Goal: Task Accomplishment & Management: Manage account settings

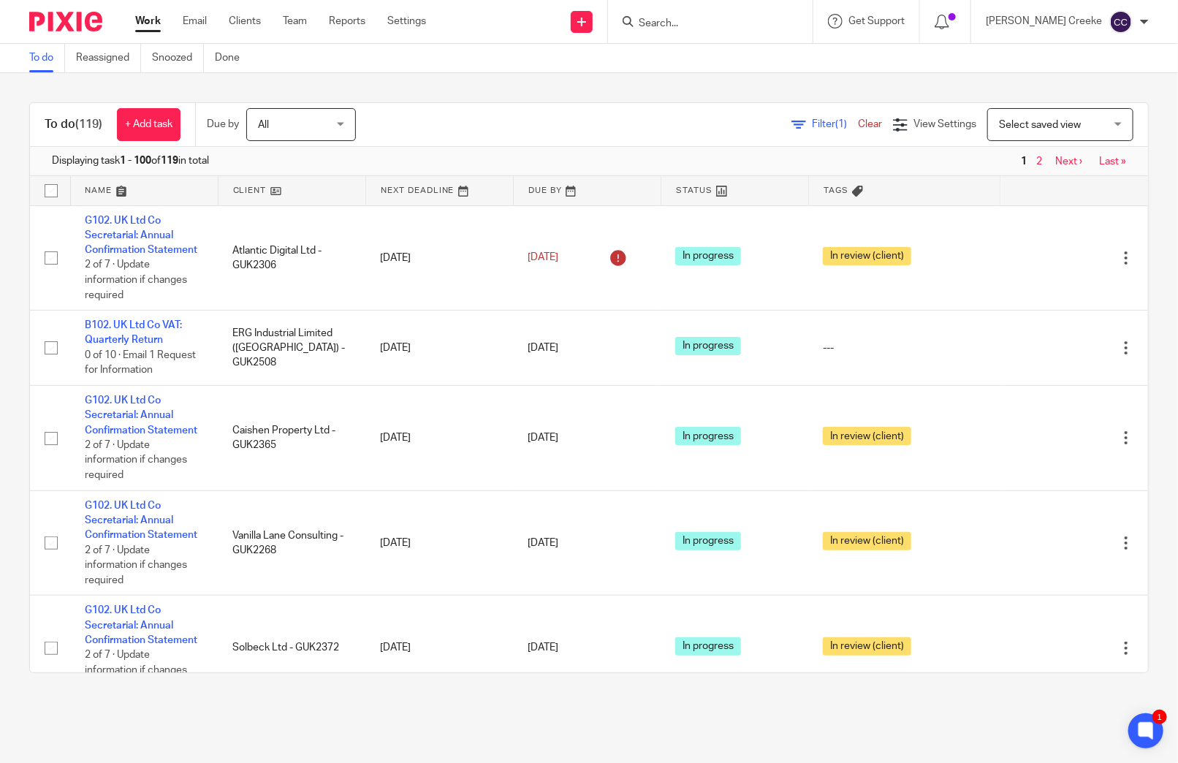
drag, startPoint x: 835, startPoint y: 151, endPoint x: 1006, endPoint y: 119, distance: 173.2
click at [1006, 119] on span "Select saved view" at bounding box center [1052, 124] width 107 height 31
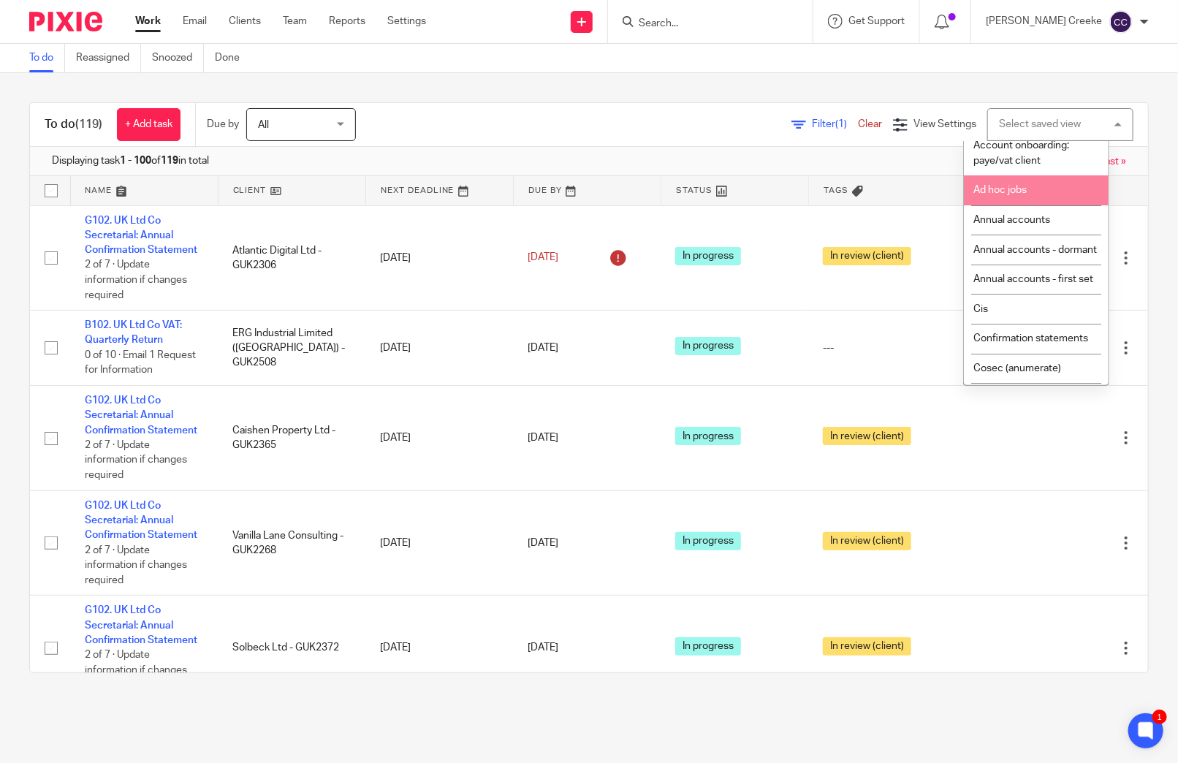
scroll to position [162, 0]
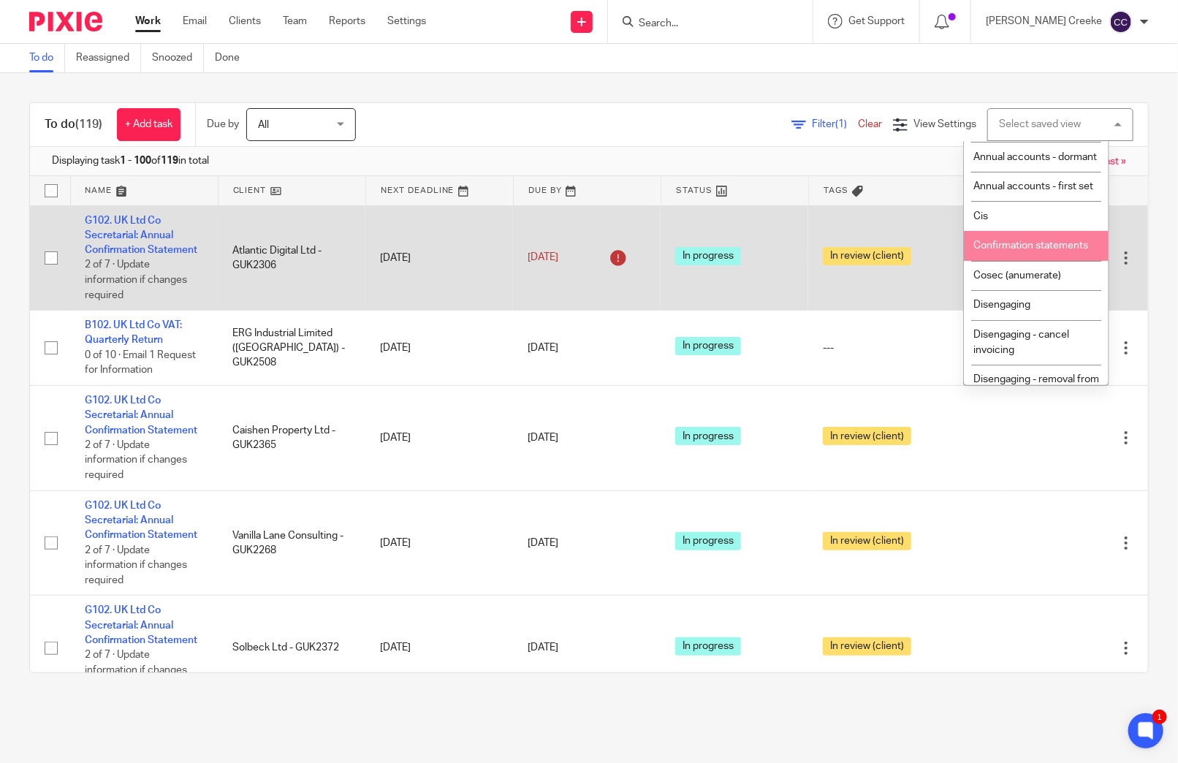
click at [1029, 251] on span "Confirmation statements" at bounding box center [1031, 245] width 115 height 10
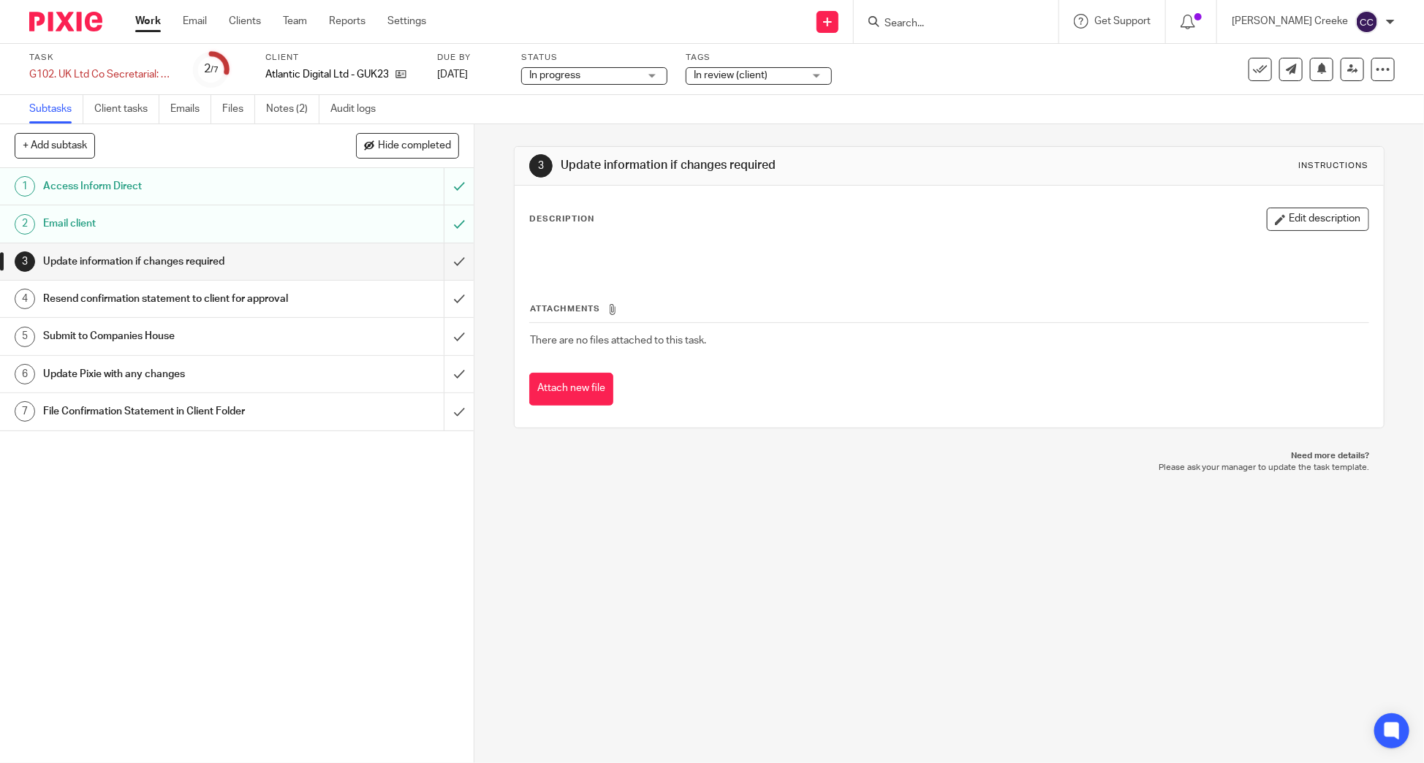
click at [724, 77] on span "In review (client)" at bounding box center [731, 75] width 74 height 10
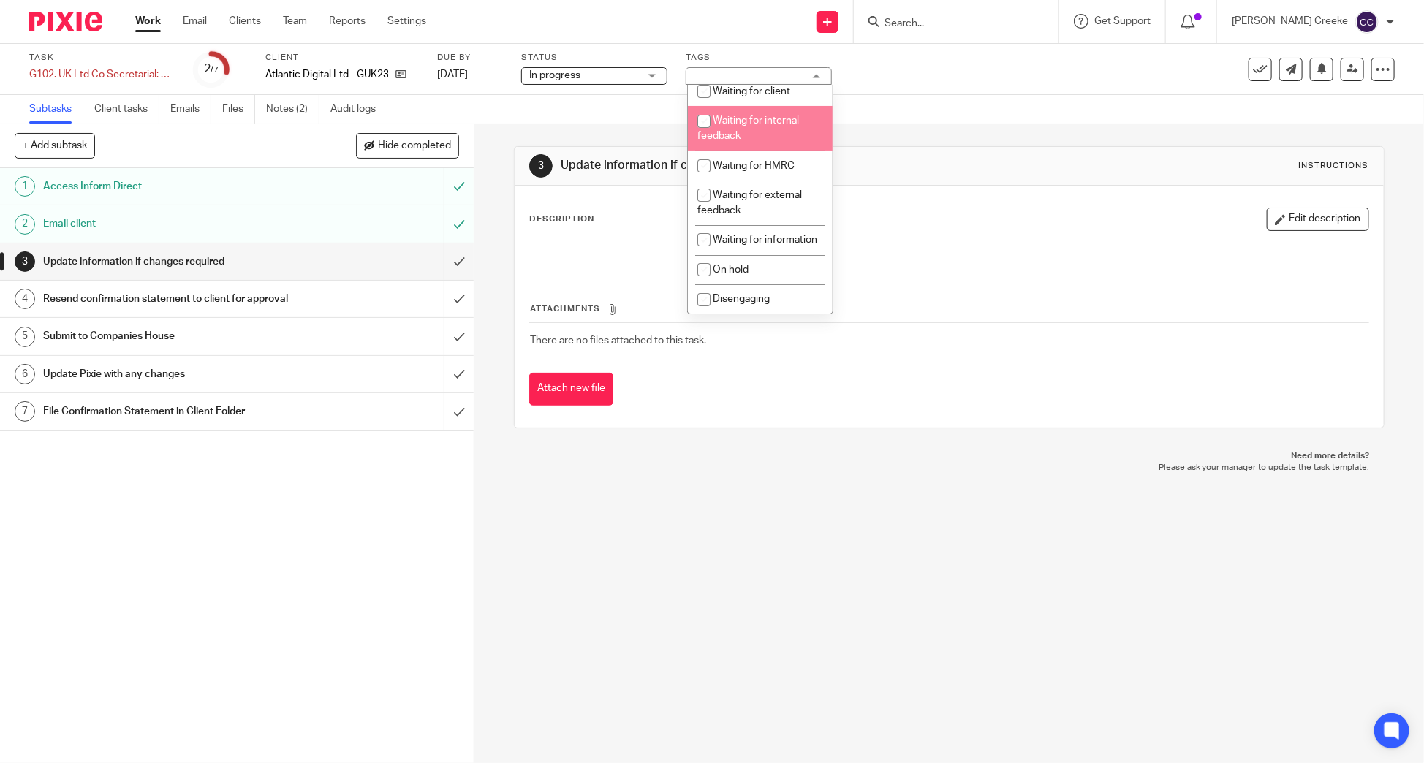
scroll to position [162, 0]
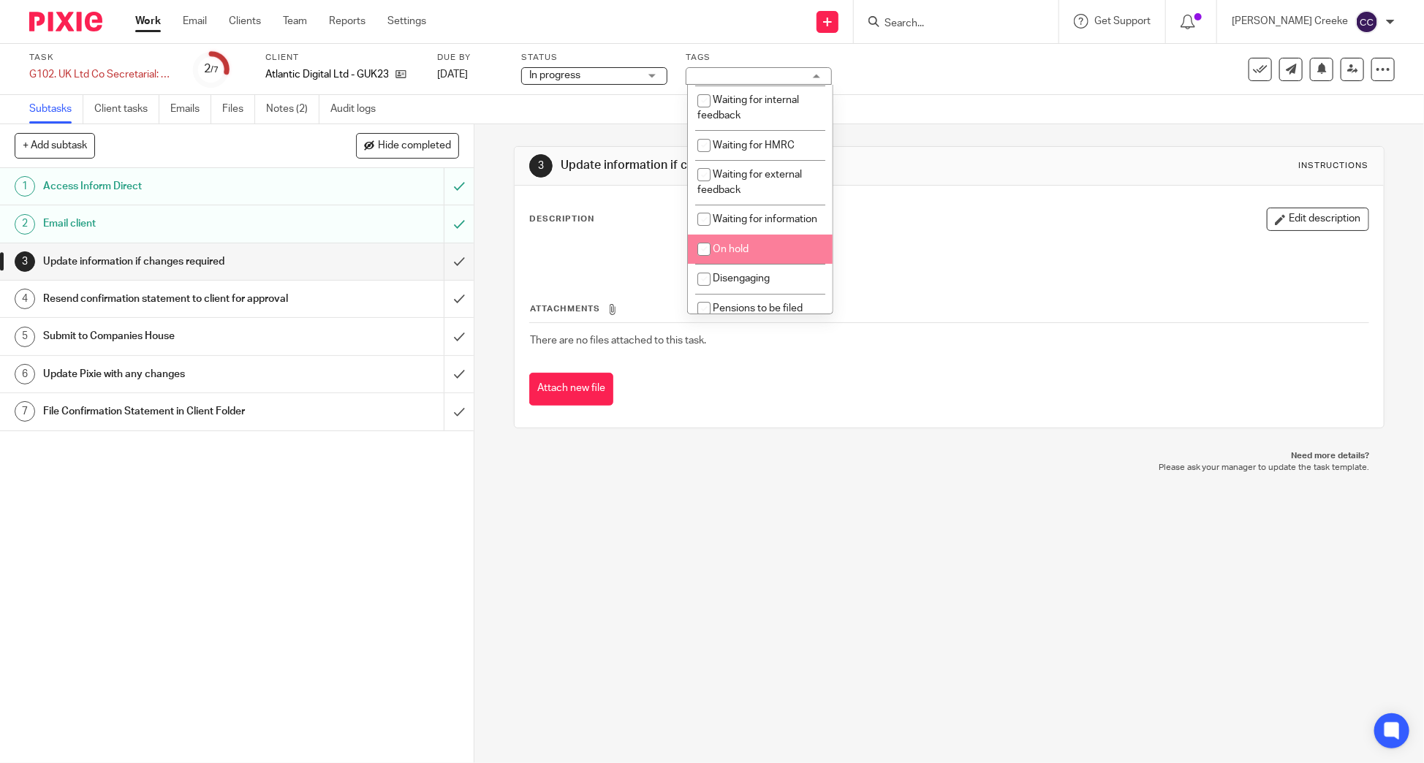
click at [740, 254] on span "On hold" at bounding box center [731, 249] width 36 height 10
checkbox input "true"
drag, startPoint x: 672, startPoint y: 654, endPoint x: 602, endPoint y: 455, distance: 211.5
click at [669, 643] on div "3 Update information if changes required Instructions Description Edit descript…" at bounding box center [948, 443] width 949 height 639
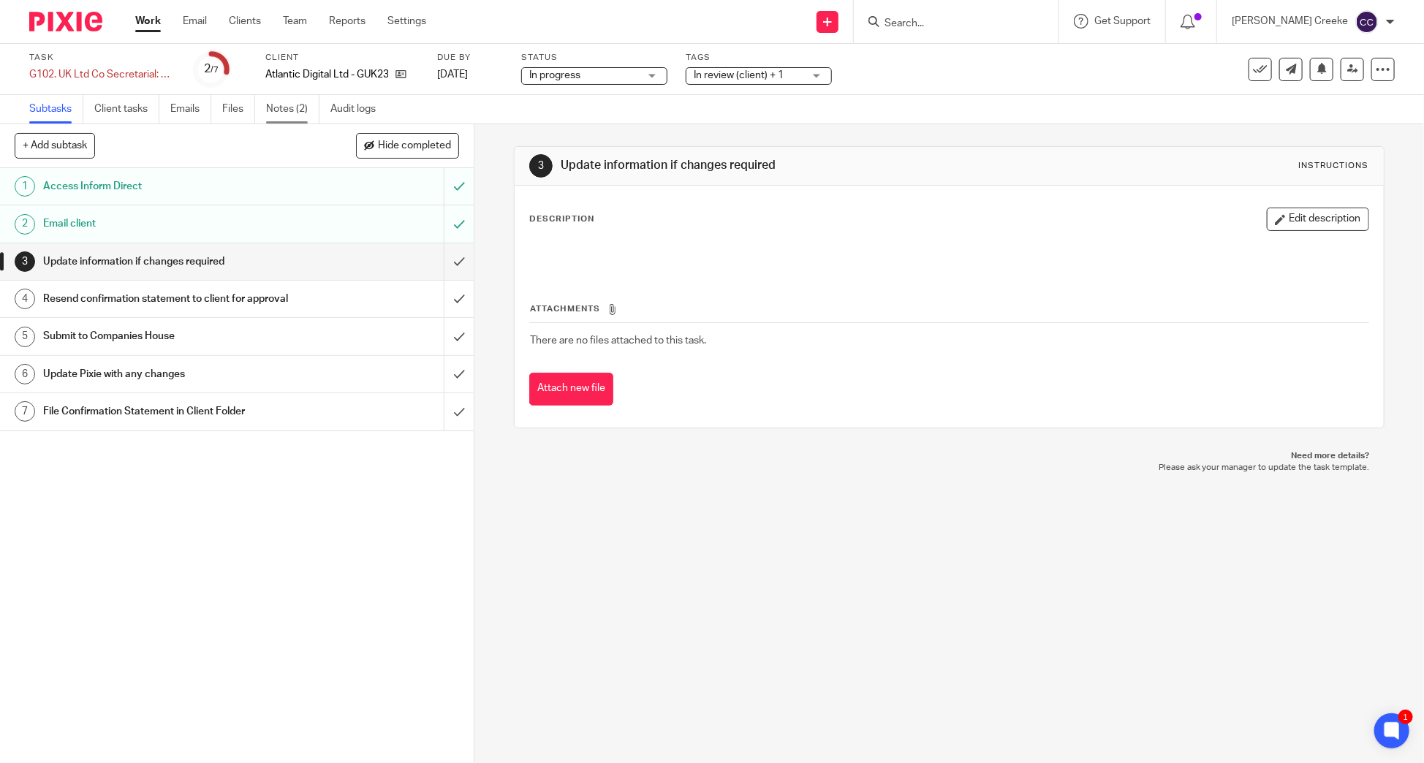
click at [273, 107] on link "Notes (2)" at bounding box center [292, 109] width 53 height 29
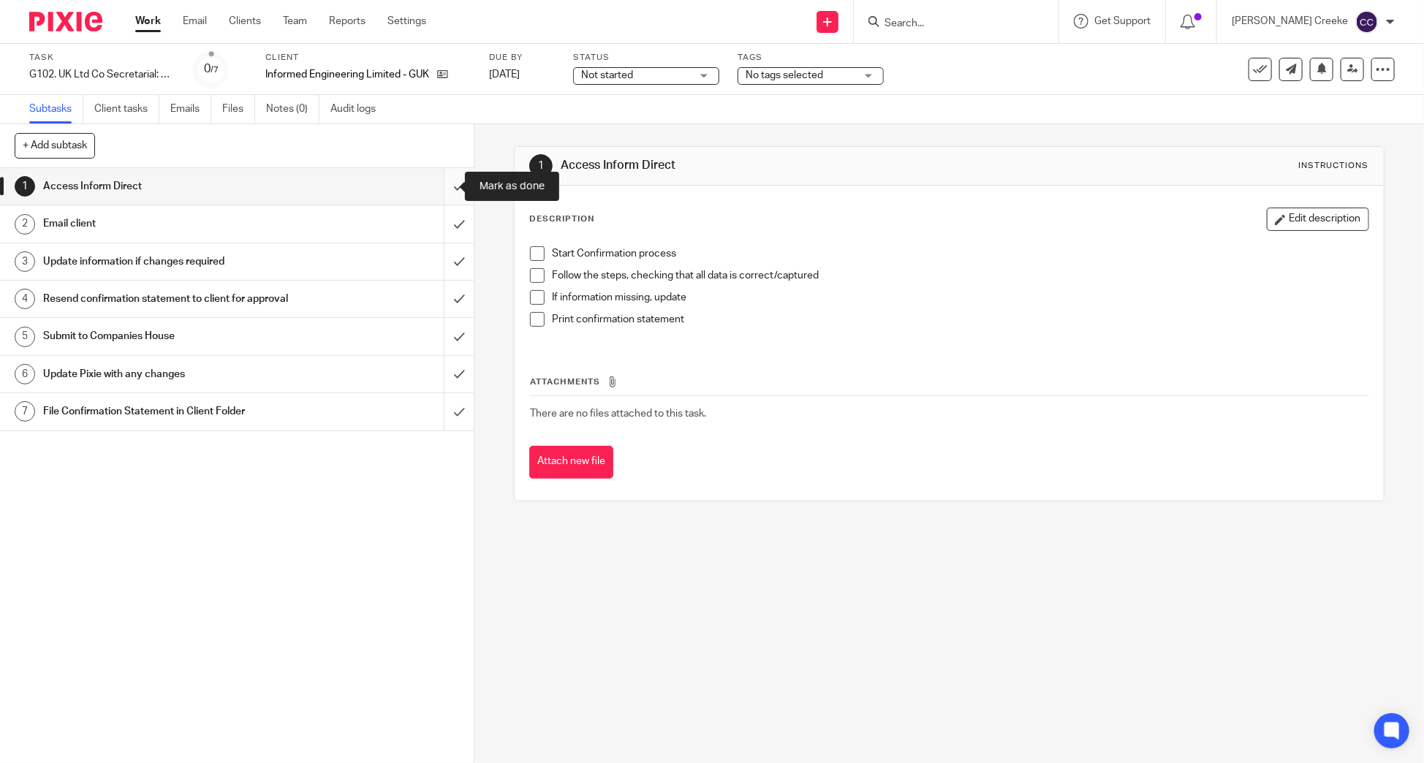
click at [444, 191] on input "submit" at bounding box center [237, 186] width 474 height 37
click at [443, 227] on input "submit" at bounding box center [237, 223] width 474 height 37
click at [635, 76] on span "Not started" at bounding box center [636, 75] width 110 height 15
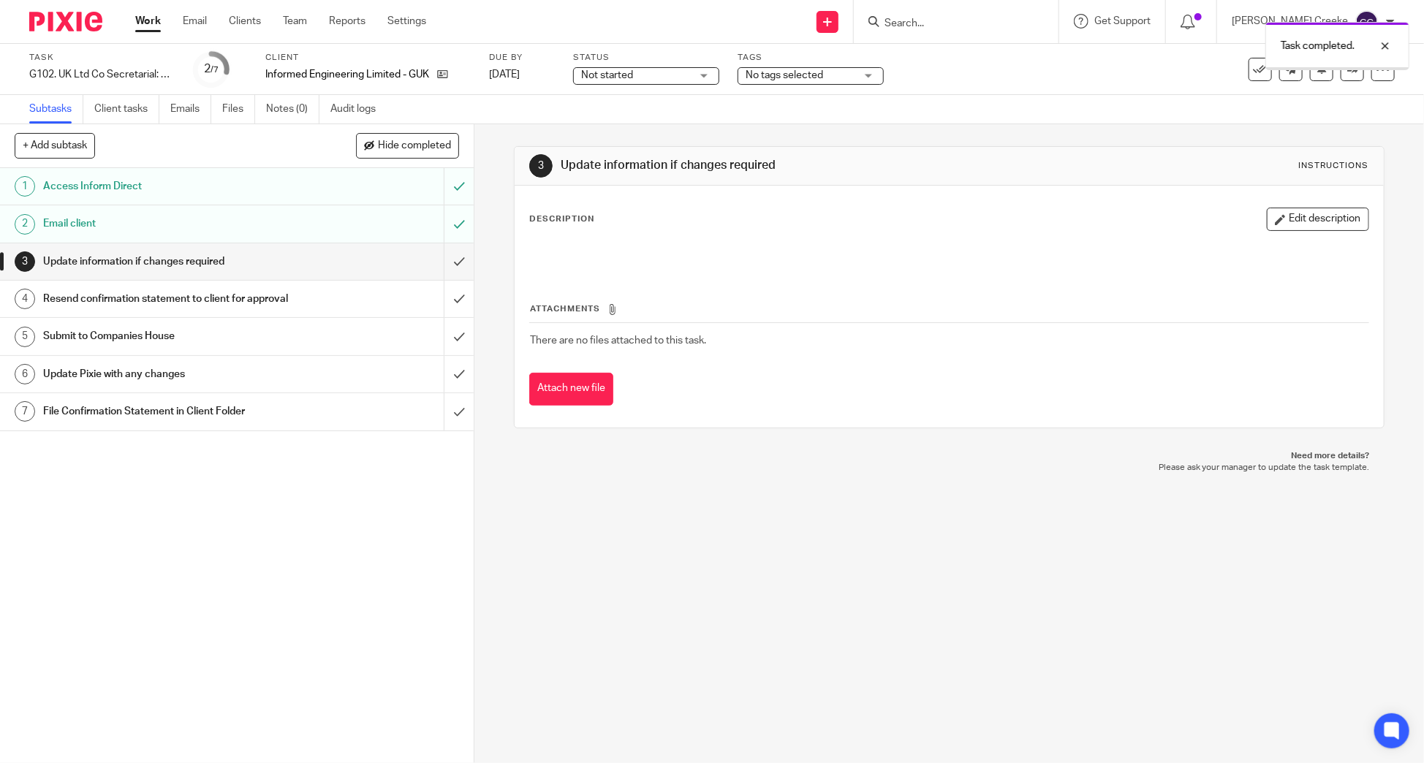
click at [629, 72] on span "Not started" at bounding box center [607, 75] width 52 height 10
click at [616, 126] on span "In progress" at bounding box center [610, 129] width 51 height 10
click at [824, 68] on div "Task completed." at bounding box center [1060, 43] width 697 height 56
click at [820, 76] on span "No tags selected" at bounding box center [783, 75] width 77 height 10
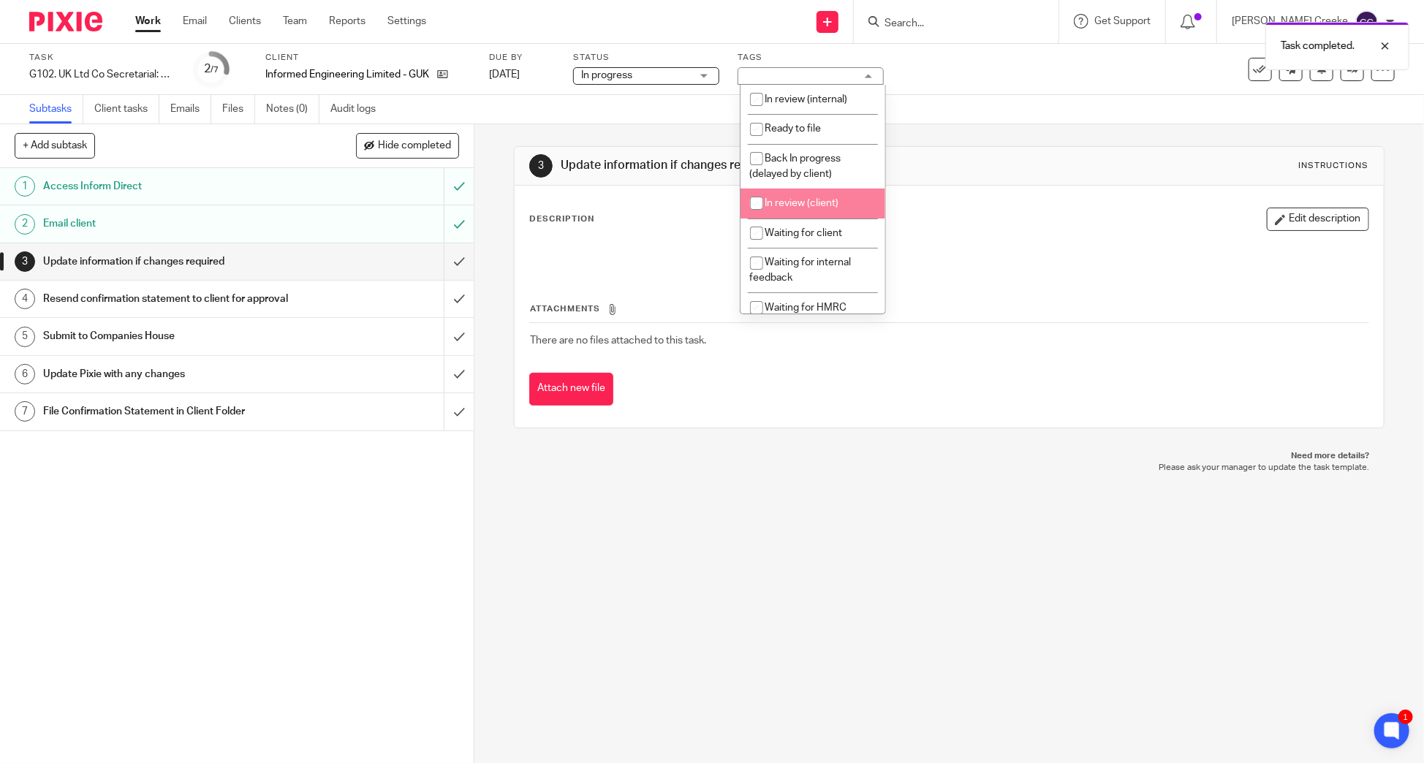
click at [817, 208] on span "In review (client)" at bounding box center [802, 203] width 74 height 10
checkbox input "true"
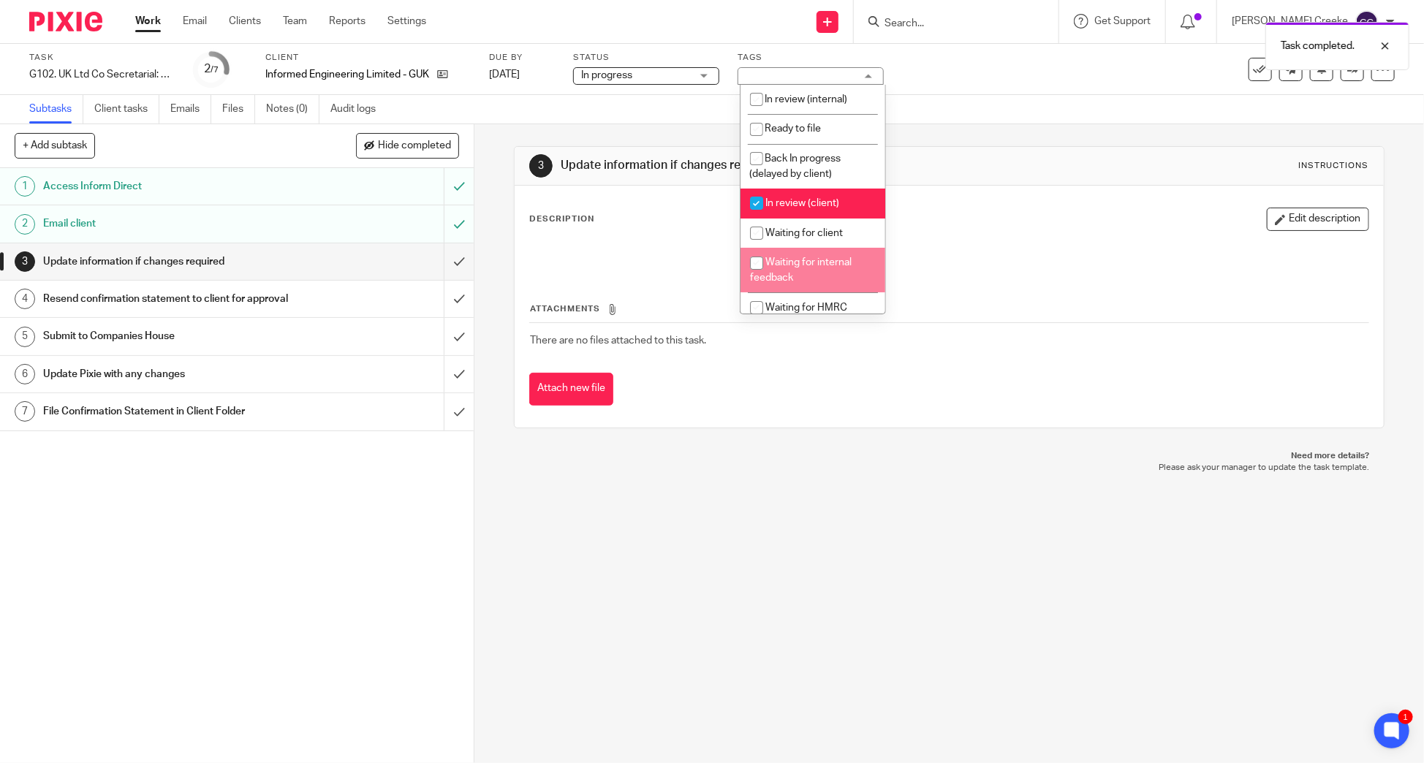
drag, startPoint x: 832, startPoint y: 553, endPoint x: 832, endPoint y: 526, distance: 27.1
click at [832, 537] on div "3 Update information if changes required Instructions Description Edit descript…" at bounding box center [948, 443] width 949 height 639
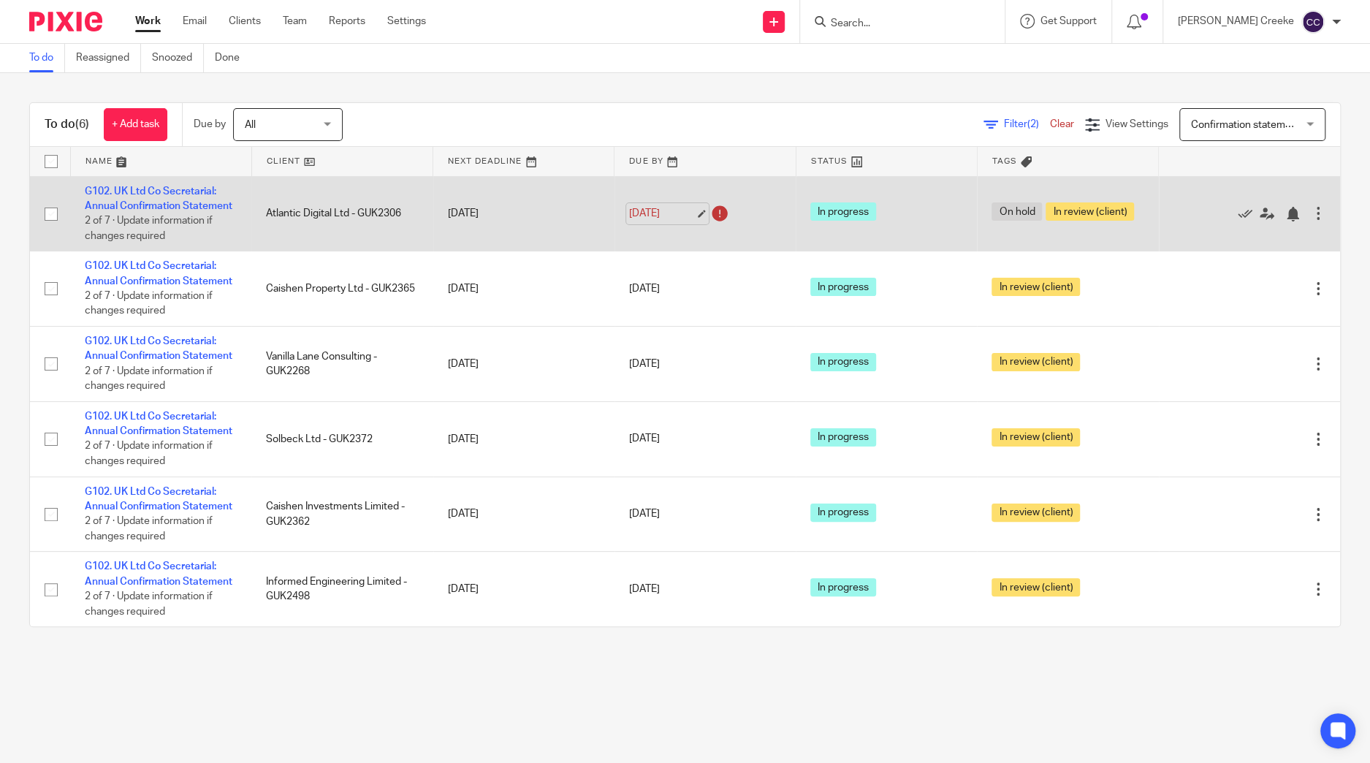
click at [685, 218] on link "18 Sep 2025" at bounding box center [662, 213] width 66 height 15
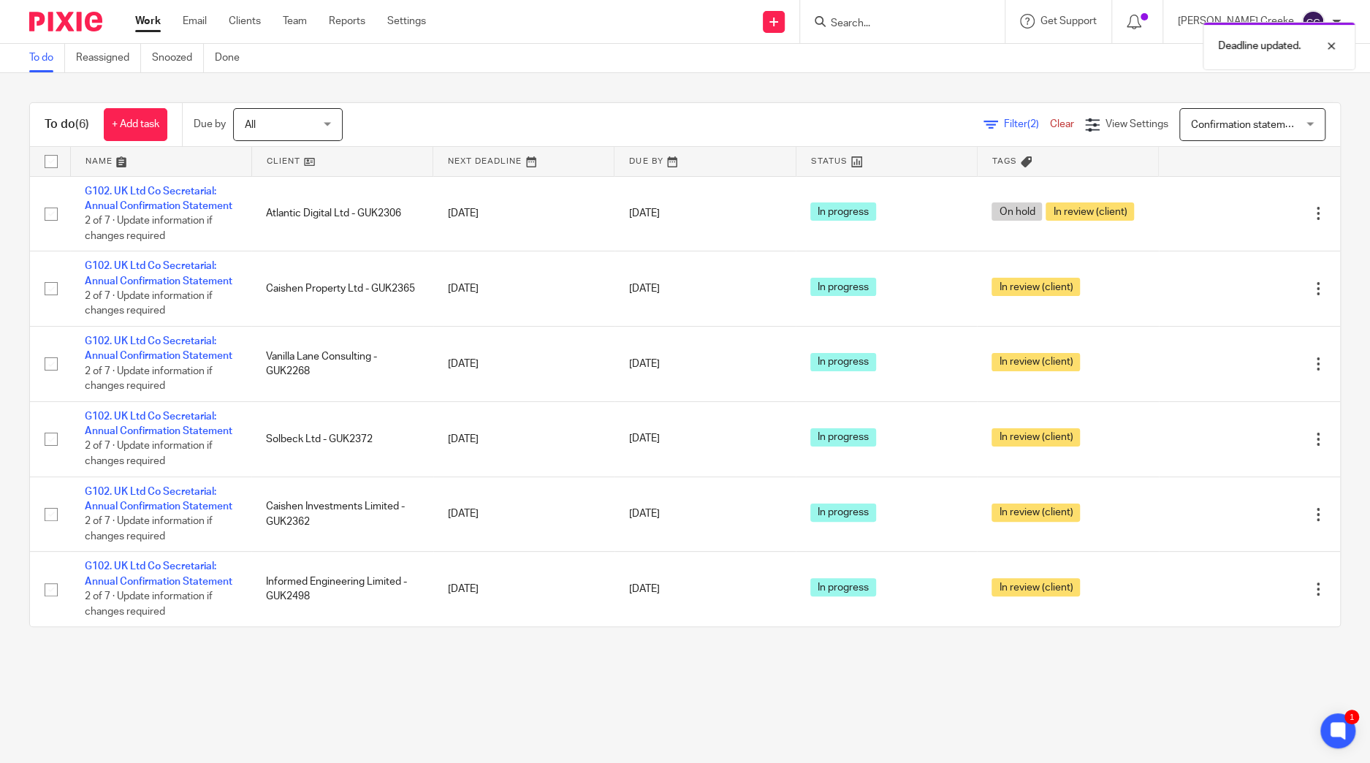
click at [684, 109] on div "Filter (2) Clear View Settings View Settings (2) Filters Clear Save Manage save…" at bounding box center [854, 124] width 972 height 33
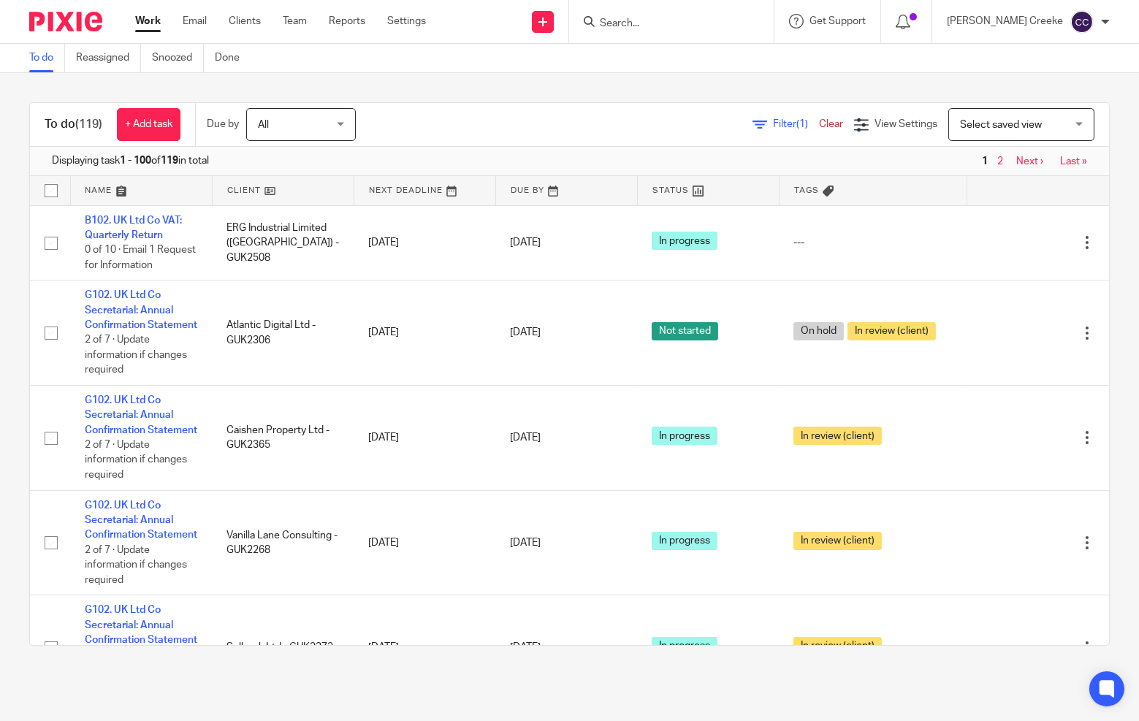
click at [683, 22] on input "Search" at bounding box center [665, 24] width 132 height 13
type input "deb"
click at [702, 39] on div "Deb ra Marais - GUK2486 Deb ra Marais < deb raleighmarais@gmail.com >" at bounding box center [735, 62] width 302 height 57
click at [695, 68] on link at bounding box center [735, 63] width 278 height 34
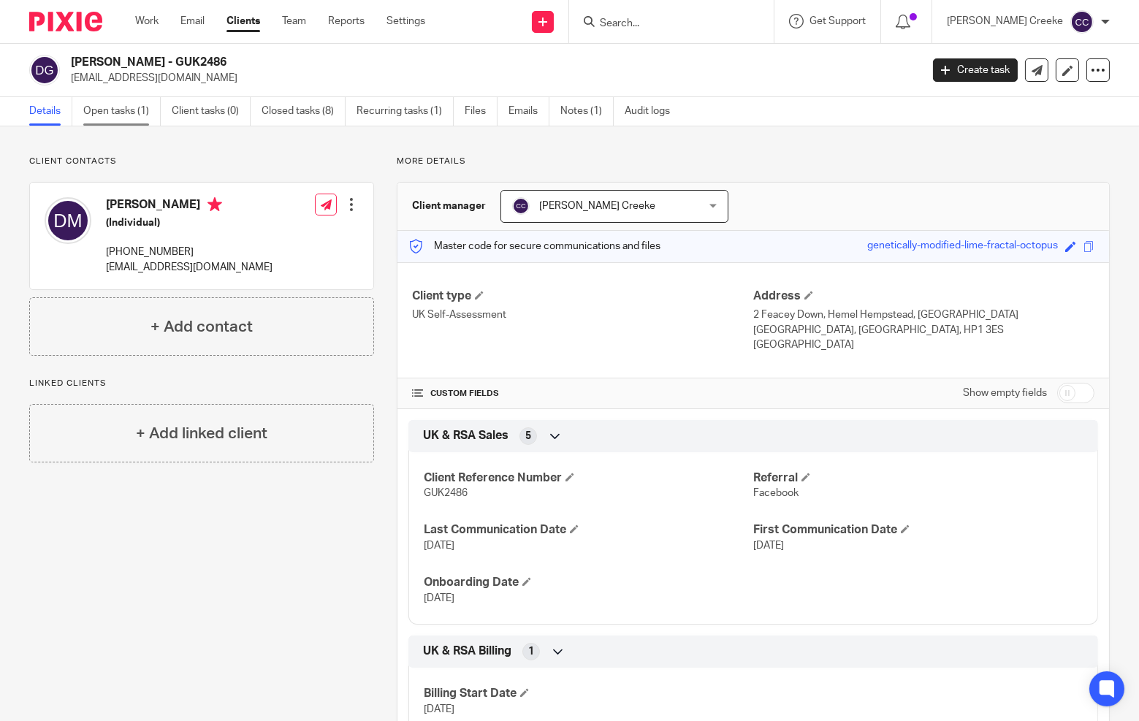
click at [137, 109] on link "Open tasks (1)" at bounding box center [121, 111] width 77 height 29
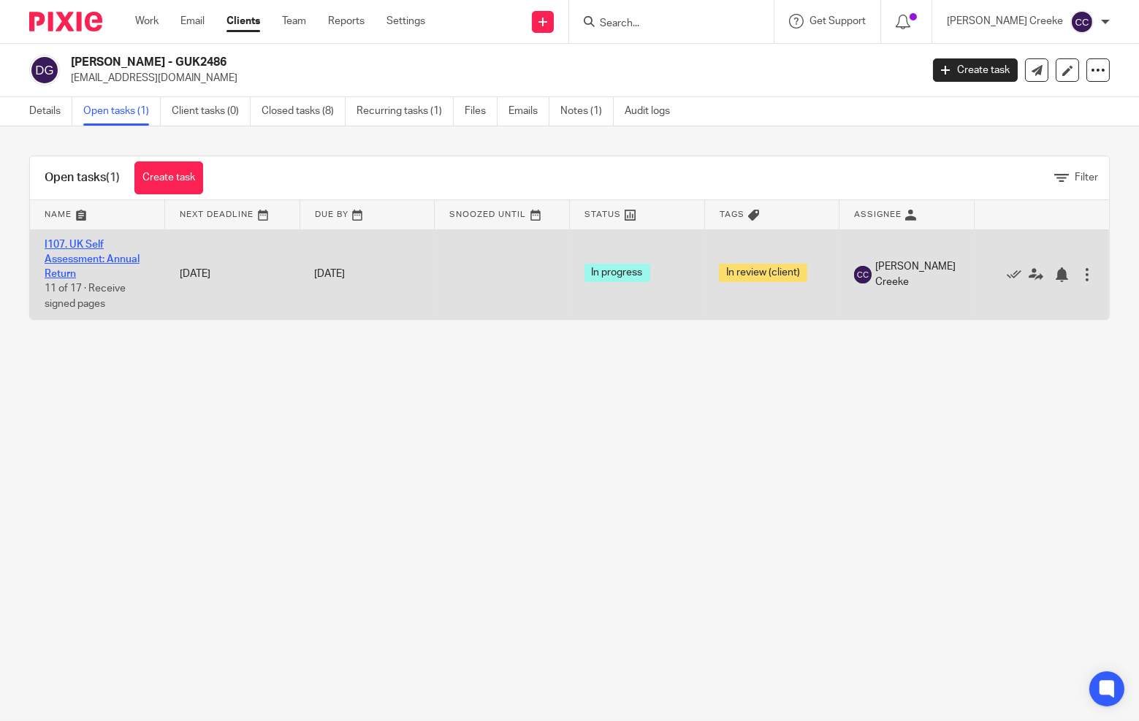
click at [85, 254] on link "I107. UK Self Assessment: Annual Return" at bounding box center [92, 260] width 95 height 40
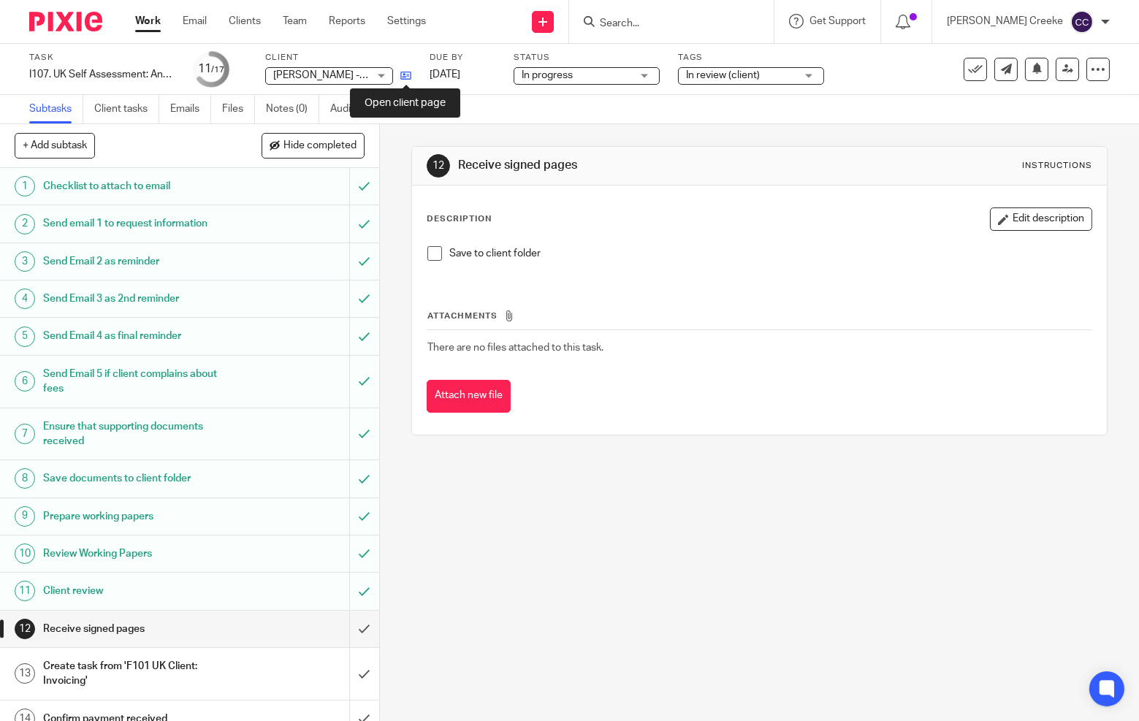
click at [405, 75] on icon at bounding box center [406, 75] width 11 height 11
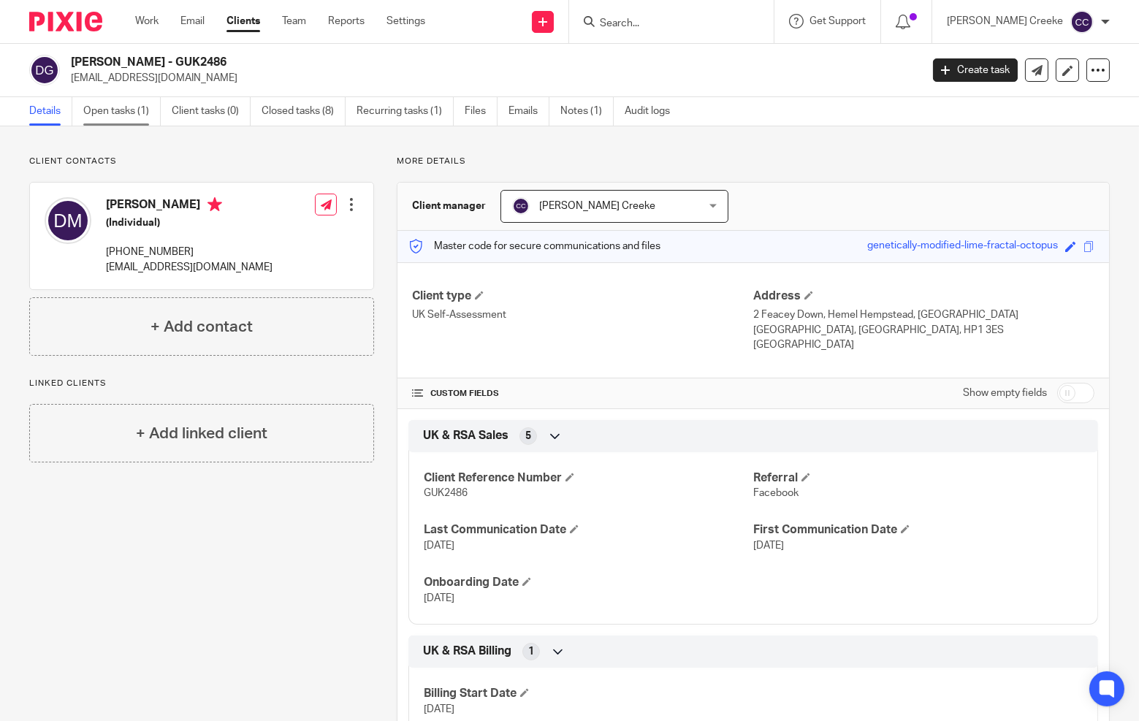
click at [124, 109] on link "Open tasks (1)" at bounding box center [121, 111] width 77 height 29
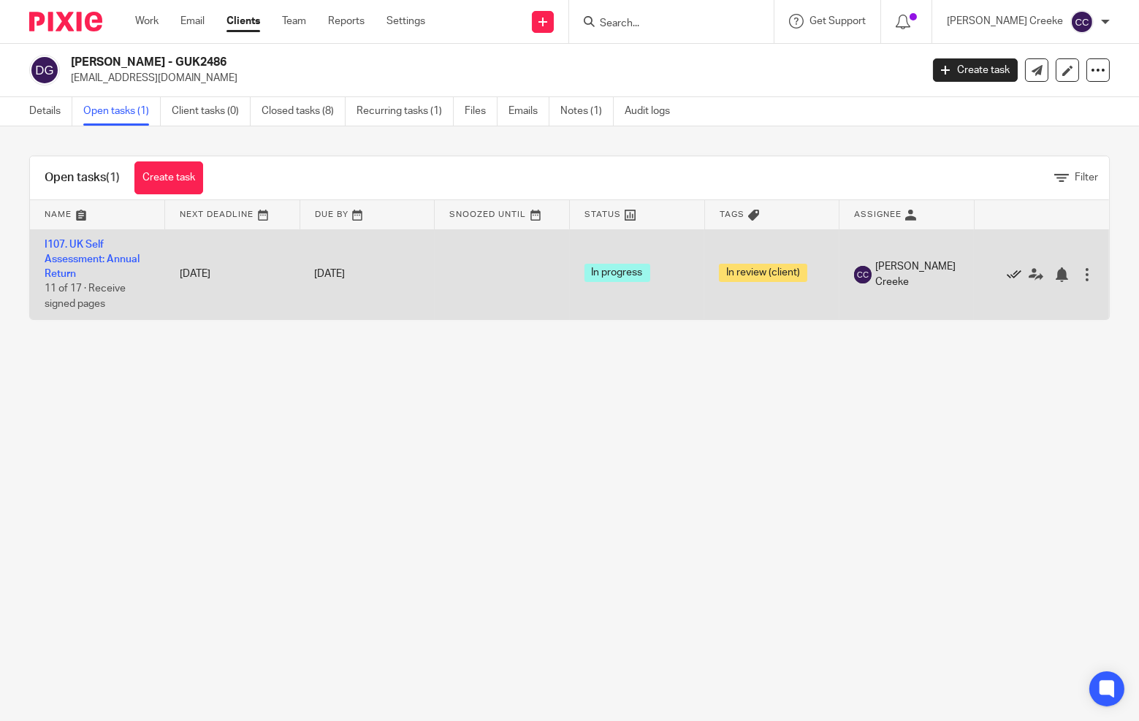
click at [1007, 273] on icon at bounding box center [1014, 275] width 15 height 15
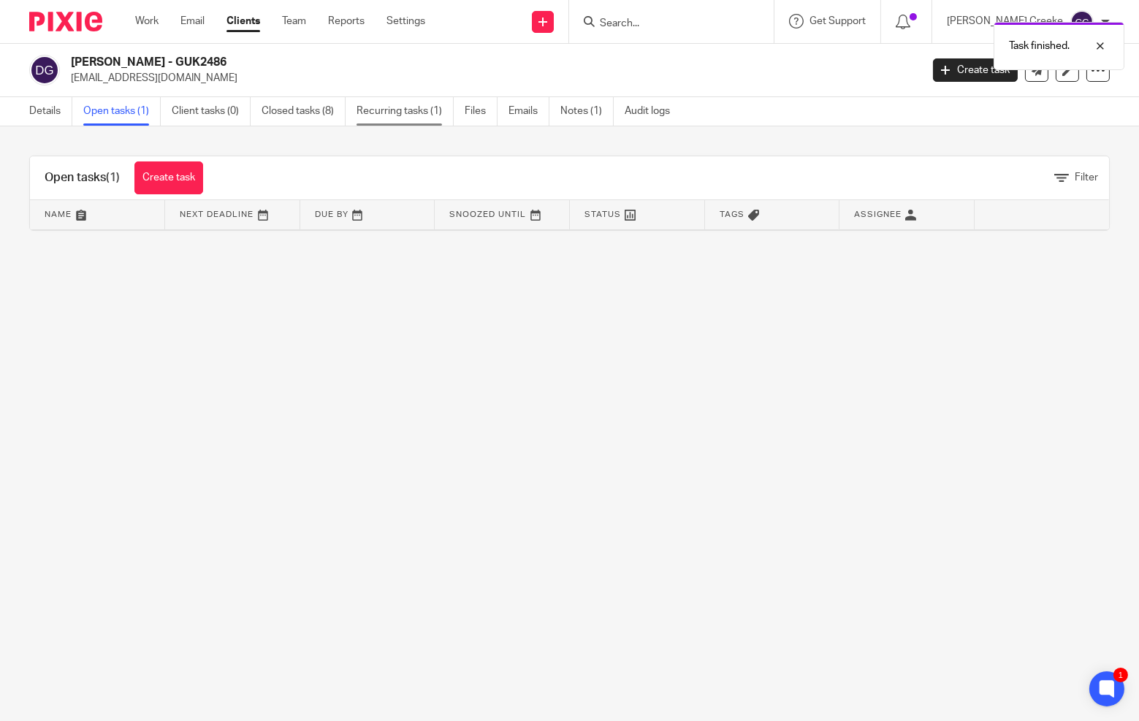
click at [420, 104] on link "Recurring tasks (1)" at bounding box center [405, 111] width 97 height 29
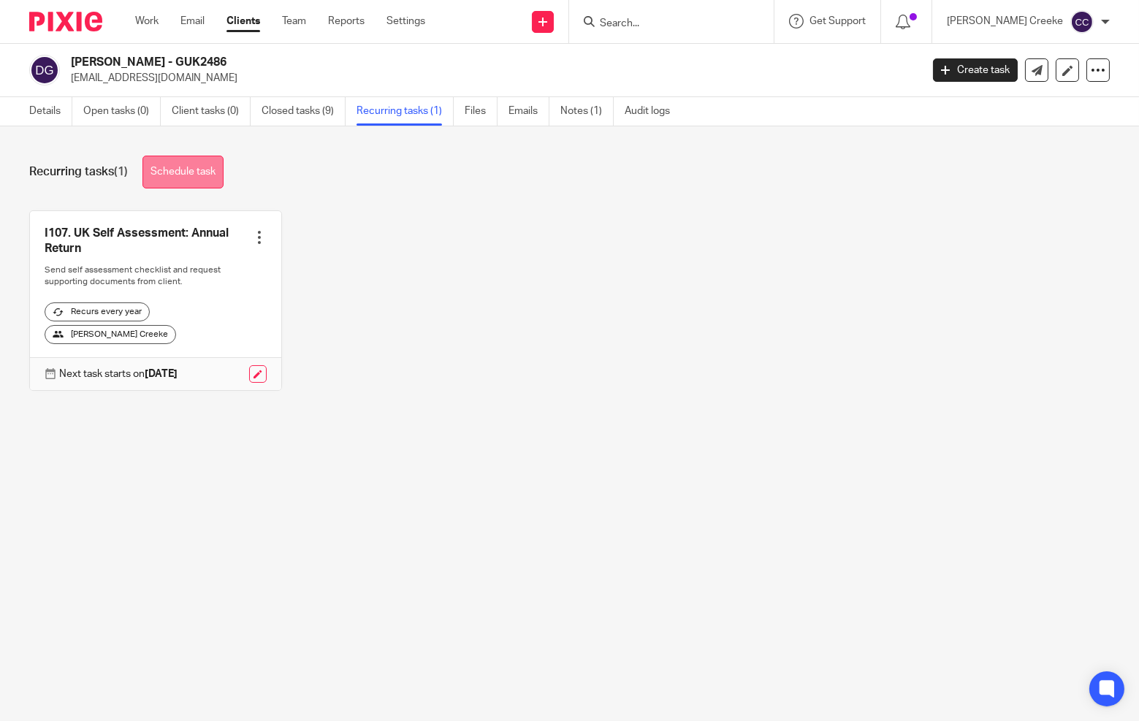
click at [189, 167] on link "Schedule task" at bounding box center [183, 172] width 81 height 33
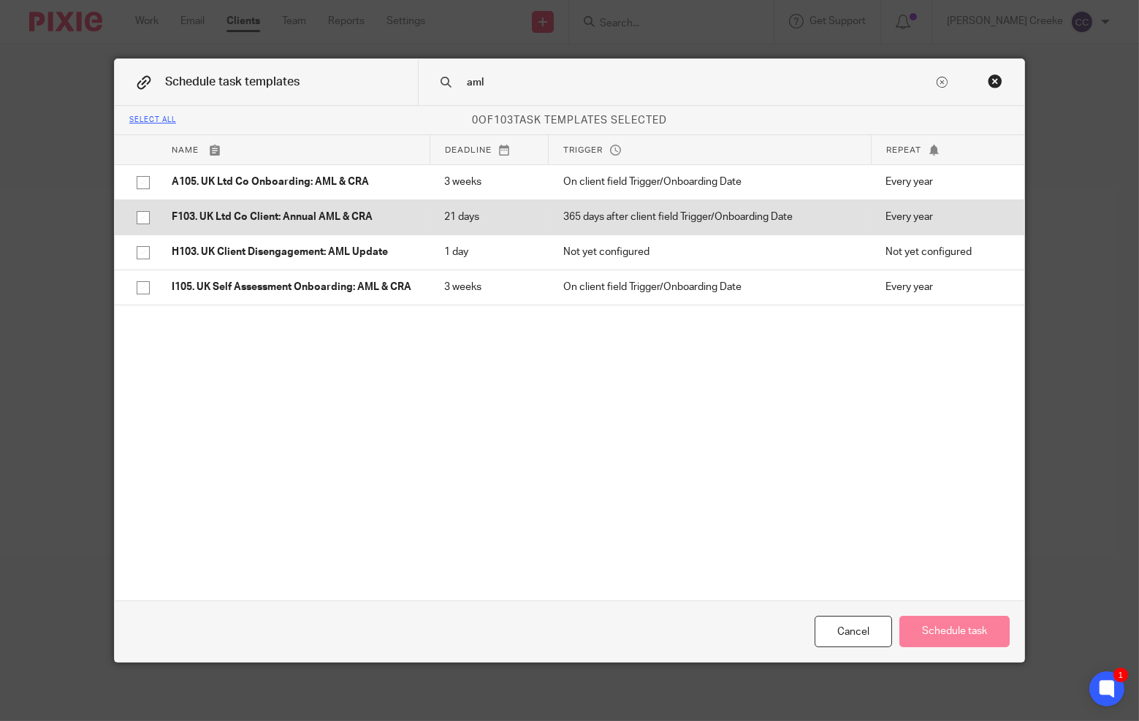
type input "aml"
click at [327, 216] on p "F103. UK Ltd Co Client: Annual AML & CRA" at bounding box center [294, 217] width 244 height 15
click at [347, 216] on p "F103. UK Ltd Co Client: Annual AML & CRA" at bounding box center [294, 217] width 244 height 15
checkbox input "false"
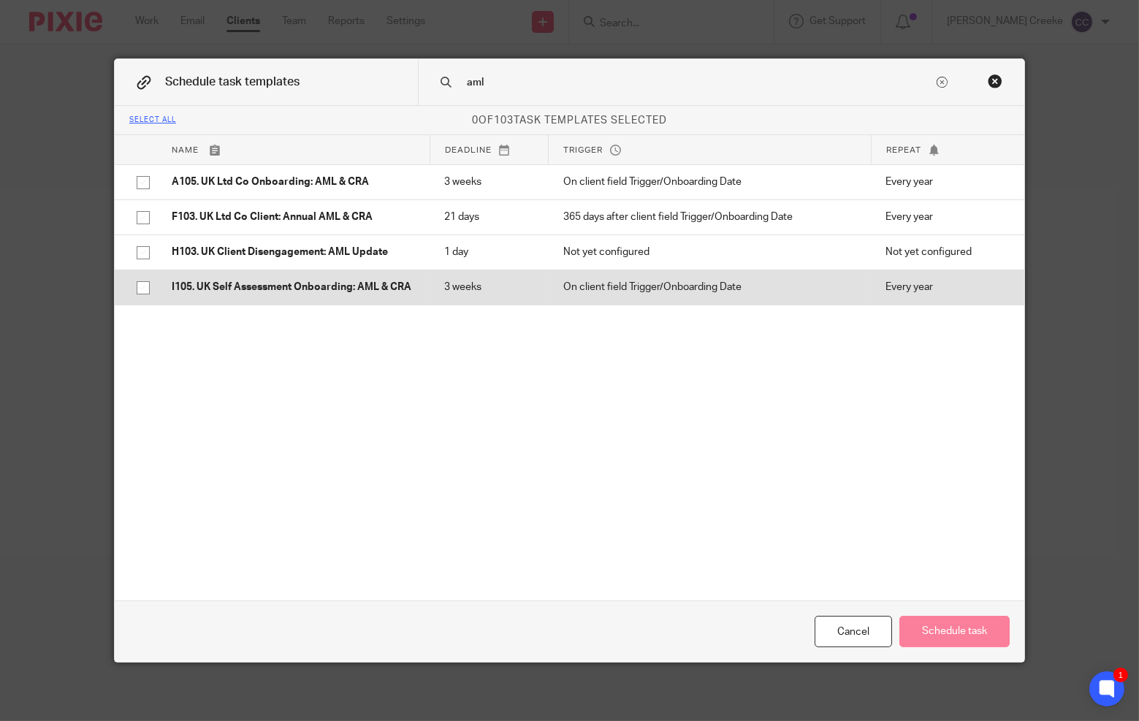
click at [371, 280] on p "I105. UK Self Assessment Onboarding: AML & CRA" at bounding box center [294, 287] width 244 height 15
checkbox input "true"
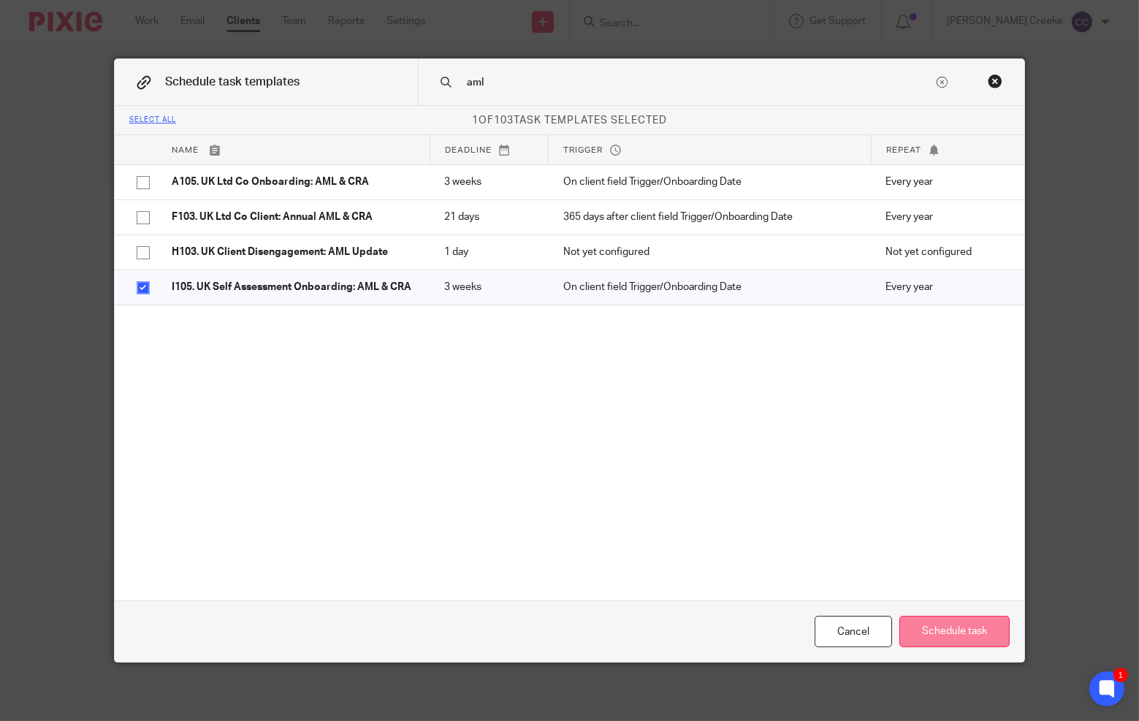
click at [953, 630] on button "Schedule task" at bounding box center [955, 631] width 110 height 31
